Goal: Task Accomplishment & Management: Use online tool/utility

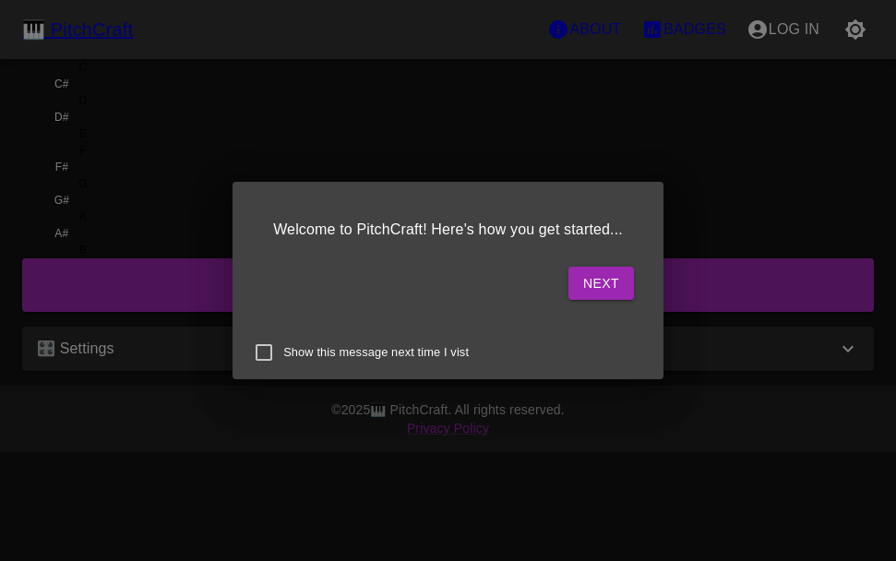
click at [593, 270] on button "Next" at bounding box center [601, 284] width 66 height 34
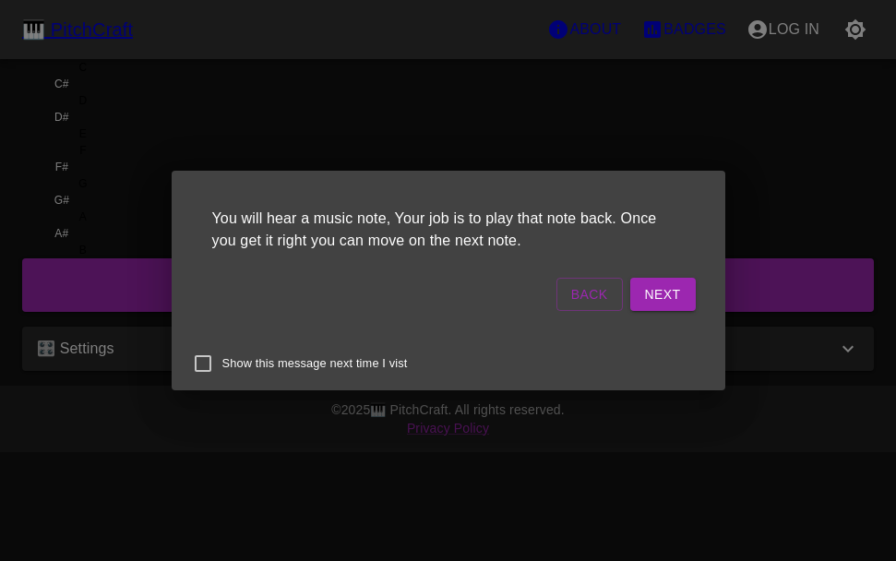
click at [658, 269] on p "You will hear a music note, Your job is to play that note back. Once you get it…" at bounding box center [448, 229] width 509 height 81
click at [630, 301] on button "Next" at bounding box center [663, 295] width 66 height 34
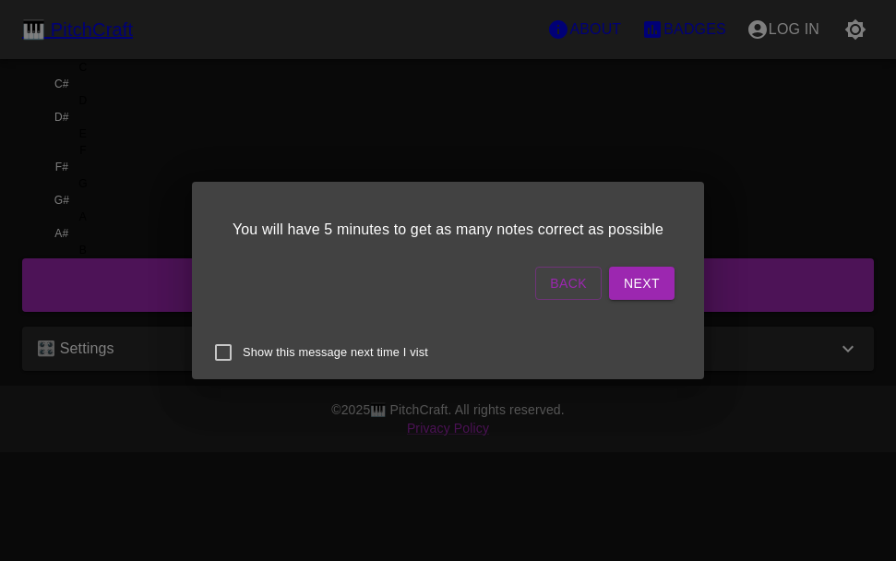
click at [612, 293] on button "Next" at bounding box center [642, 284] width 66 height 34
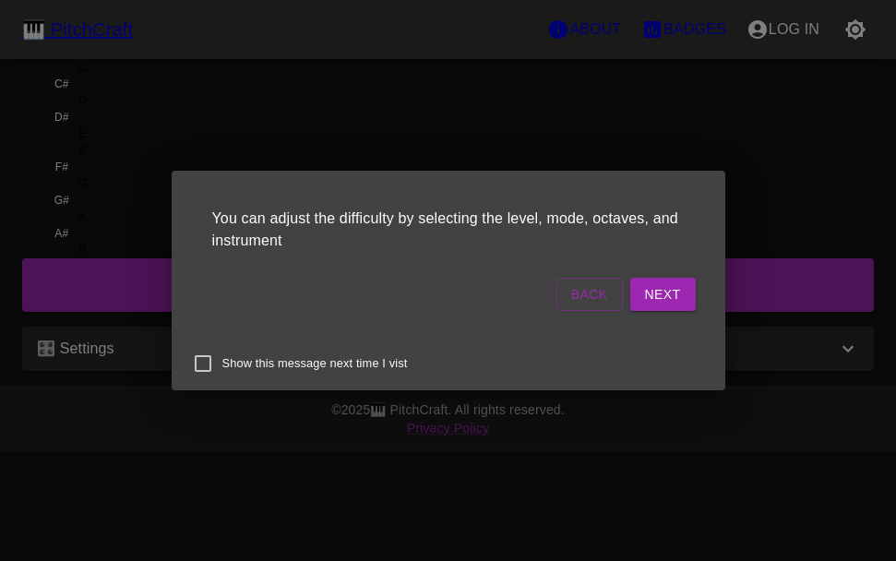
click at [615, 257] on p "You can adjust the difficulty by selecting the level, mode, octaves, and instru…" at bounding box center [448, 229] width 509 height 81
click at [614, 257] on p "You can adjust the difficulty by selecting the level, mode, octaves, and instru…" at bounding box center [448, 229] width 509 height 81
click at [630, 290] on button "Next" at bounding box center [663, 295] width 66 height 34
click at [606, 290] on button "Start Playing" at bounding box center [628, 295] width 134 height 34
click at [605, 283] on button "Start Playing" at bounding box center [628, 295] width 134 height 34
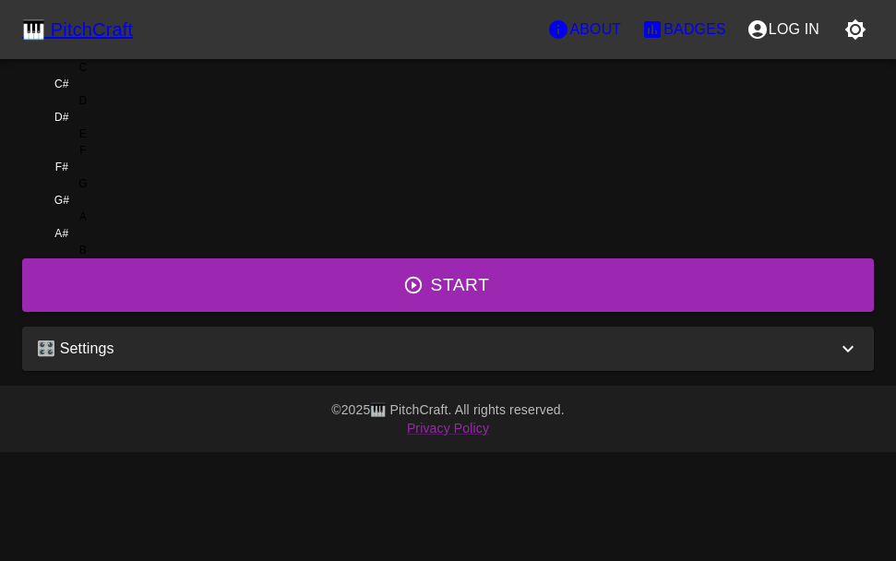
click at [769, 39] on icon "account of current user" at bounding box center [758, 29] width 22 height 22
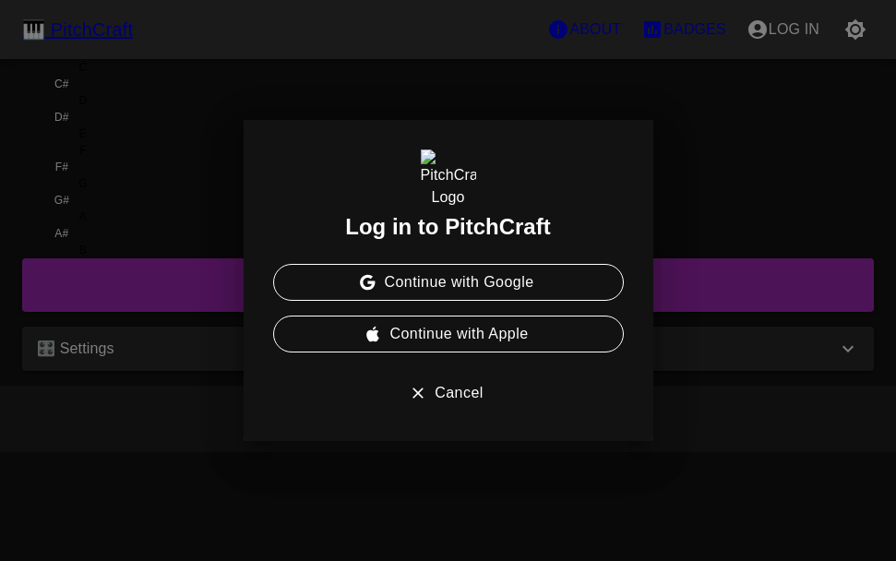
click at [555, 285] on button "Continue with Google" at bounding box center [448, 282] width 351 height 37
click at [566, 284] on button "Continue with Google" at bounding box center [448, 282] width 351 height 37
click at [563, 264] on button "Continue with Google" at bounding box center [448, 282] width 351 height 37
click at [470, 390] on button "Cancel" at bounding box center [448, 393] width 351 height 37
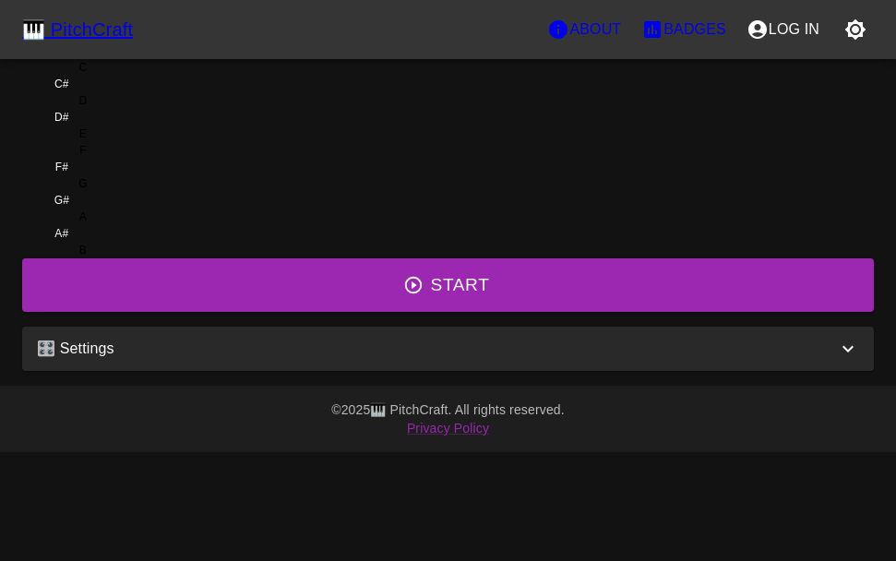
click at [683, 40] on p "Badges" at bounding box center [694, 29] width 63 height 22
